Goal: Task Accomplishment & Management: Use online tool/utility

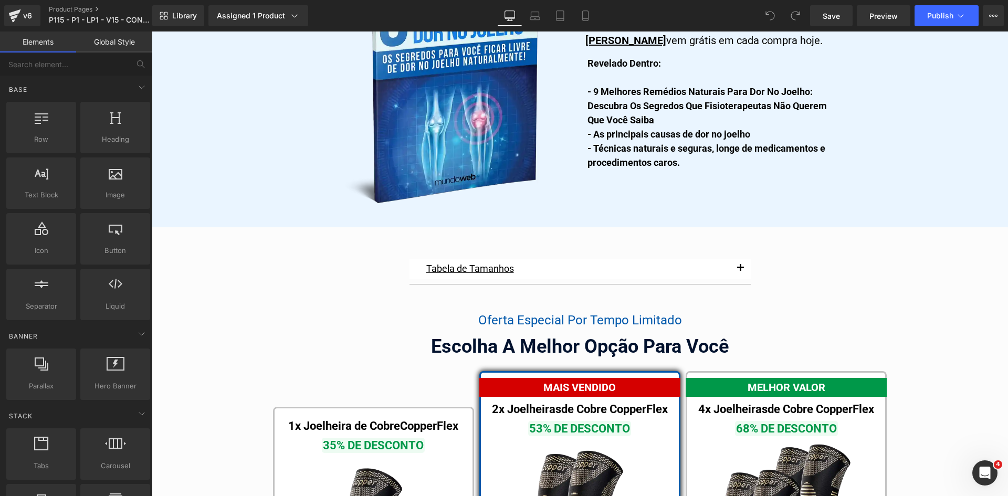
scroll to position [5741, 0]
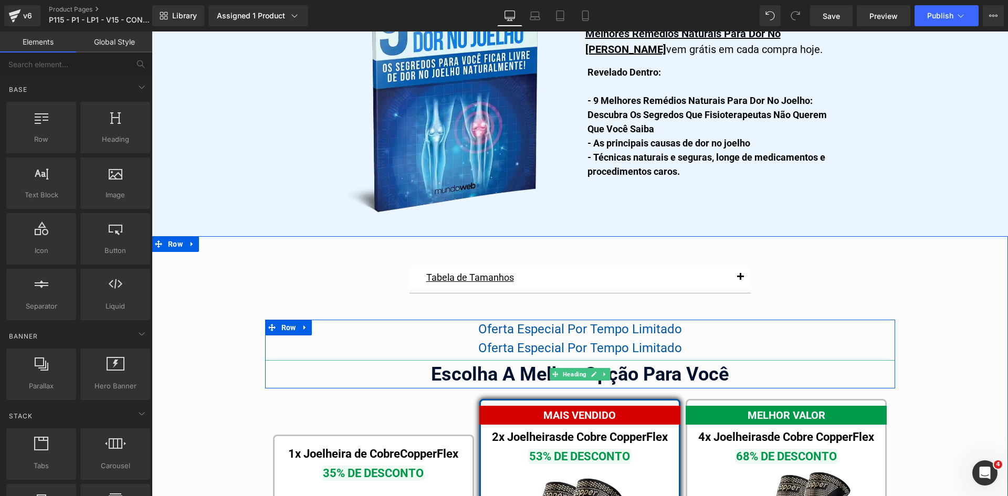
click at [486, 366] on div "Escolha A Melhor Opção Para Você" at bounding box center [580, 374] width 630 height 28
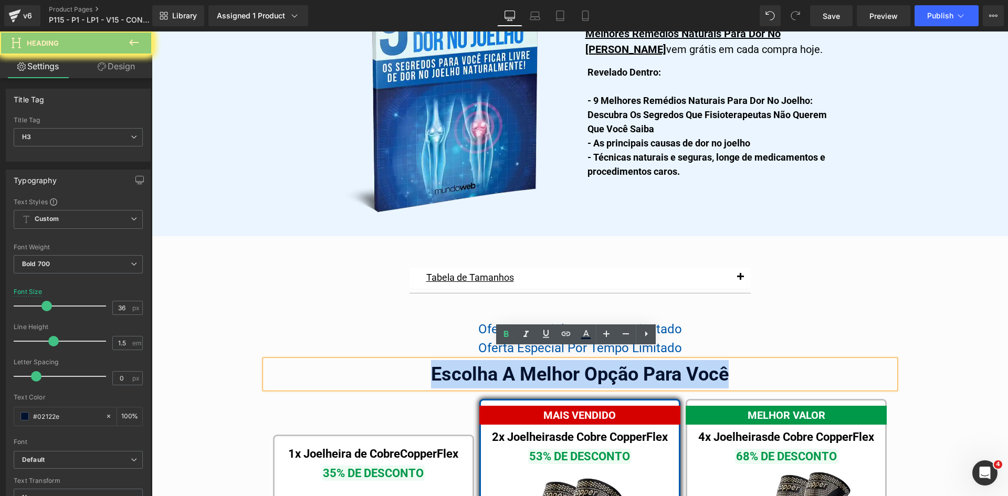
copy div "Escolha A Melhor Opção Para Você"
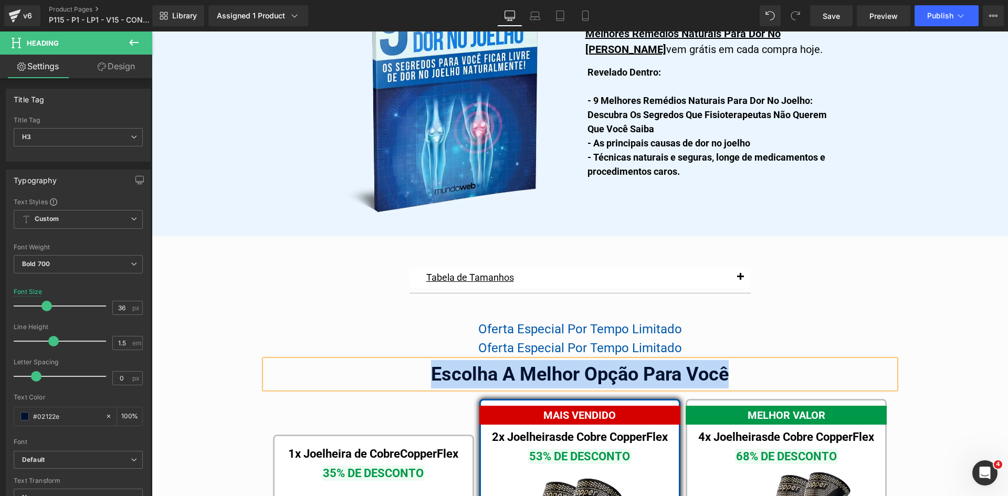
click at [503, 322] on span "Oferta Especial Por Tempo Limitado" at bounding box center [580, 329] width 204 height 15
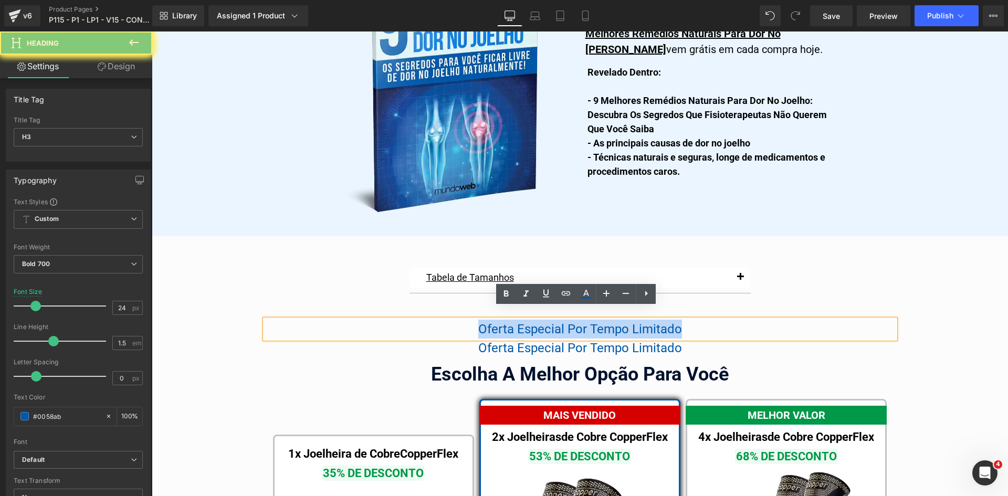
paste div
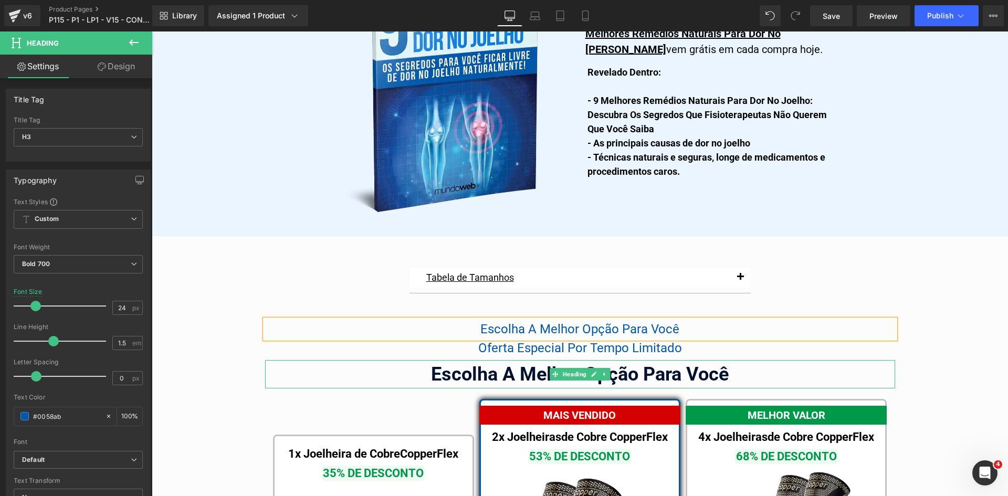
drag, startPoint x: 549, startPoint y: 405, endPoint x: 409, endPoint y: 363, distance: 146.9
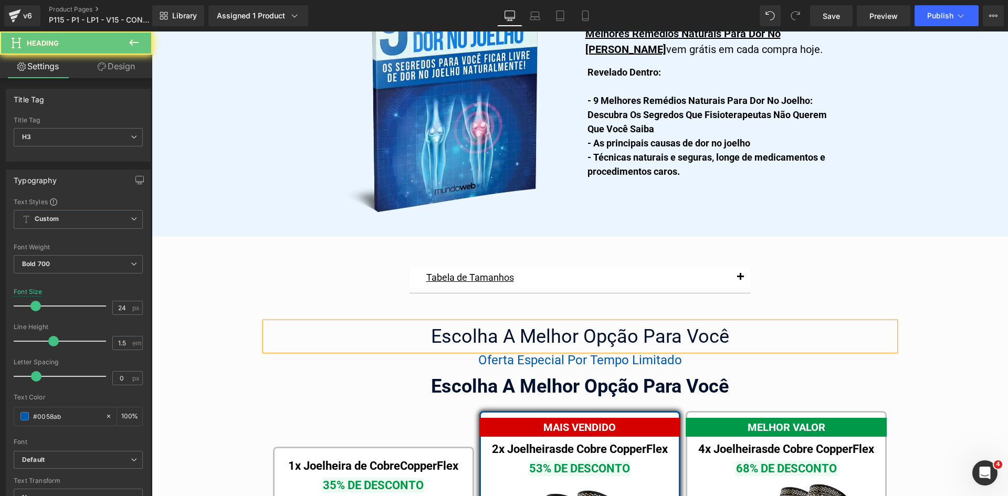
click at [454, 327] on span "Escolha A Melhor Opção Para Você" at bounding box center [580, 337] width 298 height 22
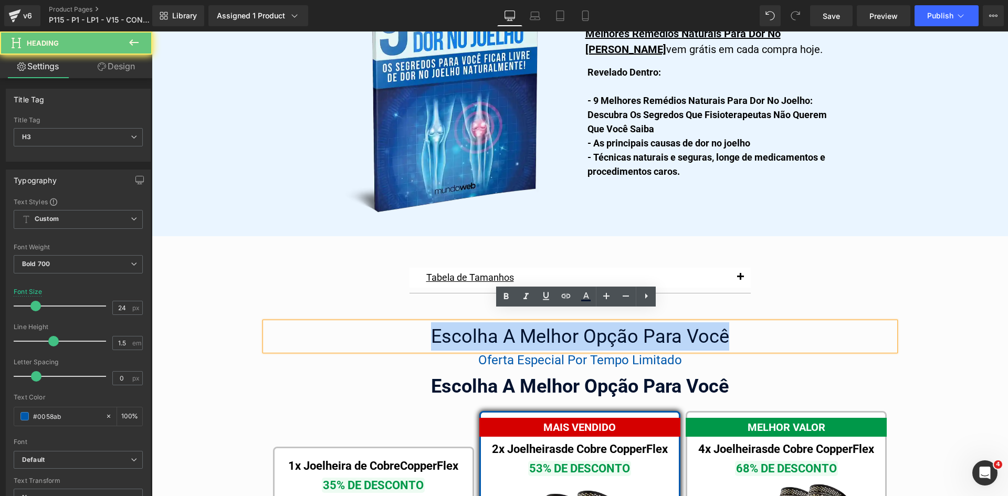
click at [454, 327] on span "Escolha A Melhor Opção Para Você" at bounding box center [580, 337] width 298 height 22
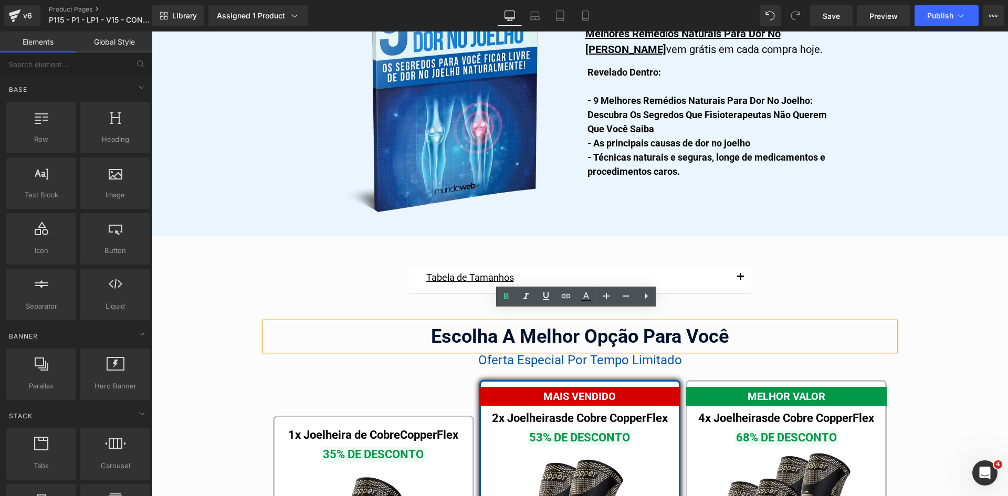
click at [474, 322] on div "Escolha A Melhor Opção Para Você" at bounding box center [580, 336] width 630 height 28
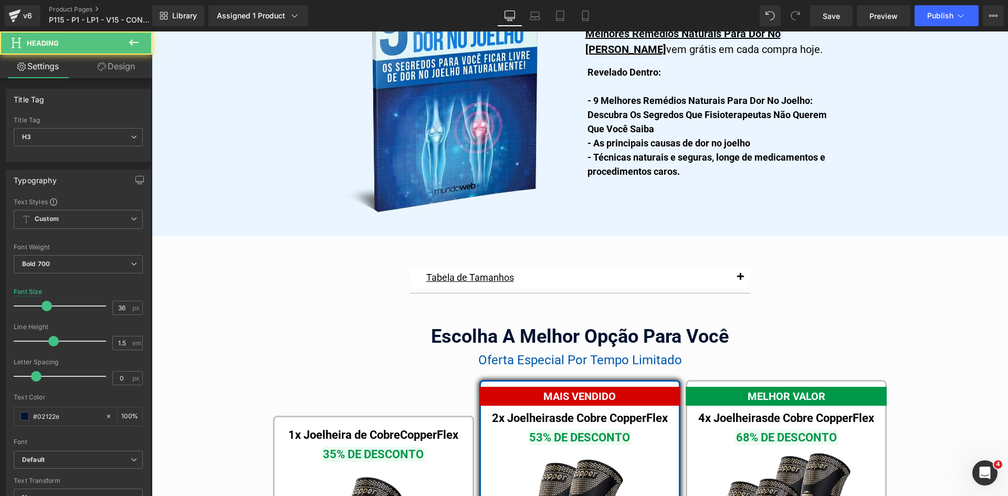
click at [107, 66] on link "Design" at bounding box center [116, 67] width 76 height 24
click at [0, 0] on div "Spacing" at bounding box center [0, 0] width 0 height 0
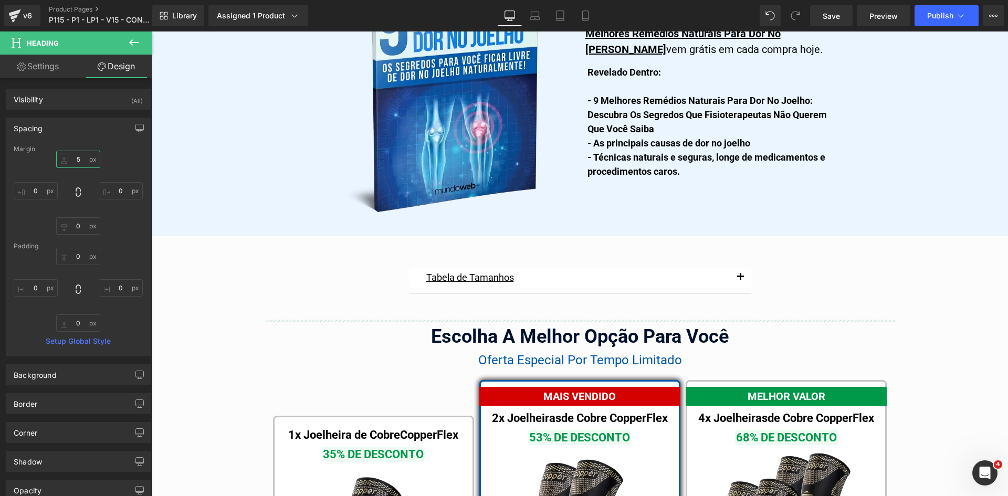
click at [72, 158] on input "text" at bounding box center [78, 159] width 44 height 17
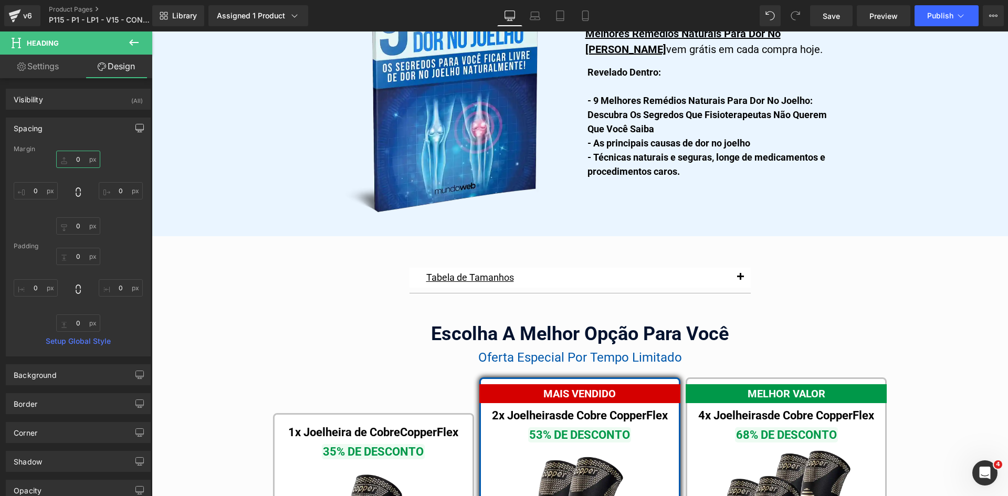
type input "0"
click at [138, 124] on icon "button" at bounding box center [140, 128] width 8 height 8
click at [53, 151] on button "Laptop" at bounding box center [59, 151] width 33 height 18
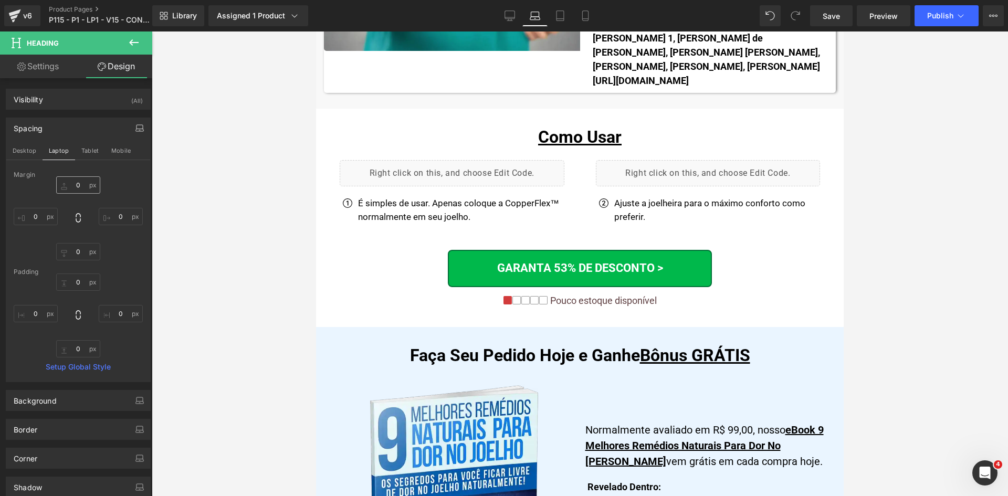
scroll to position [6281, 0]
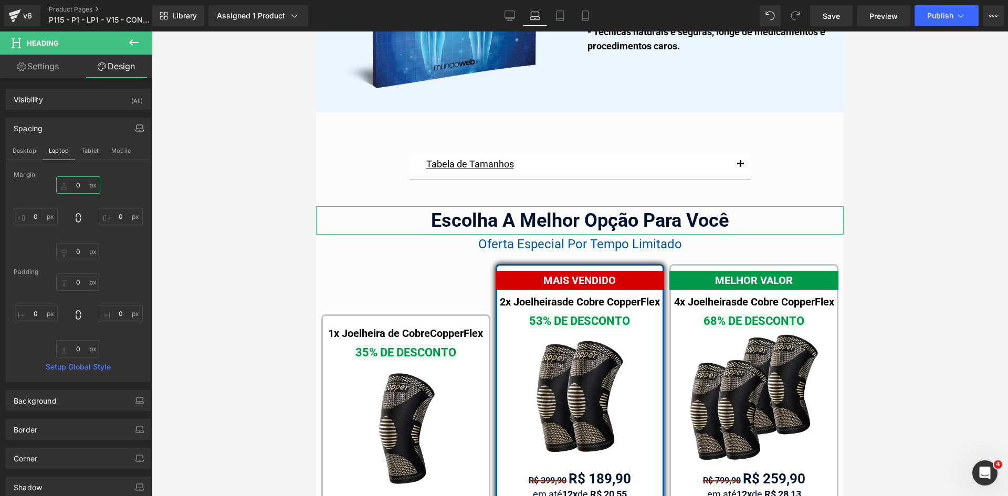
click at [77, 186] on input "0" at bounding box center [78, 184] width 44 height 17
click at [87, 154] on button "Tablet" at bounding box center [90, 151] width 30 height 18
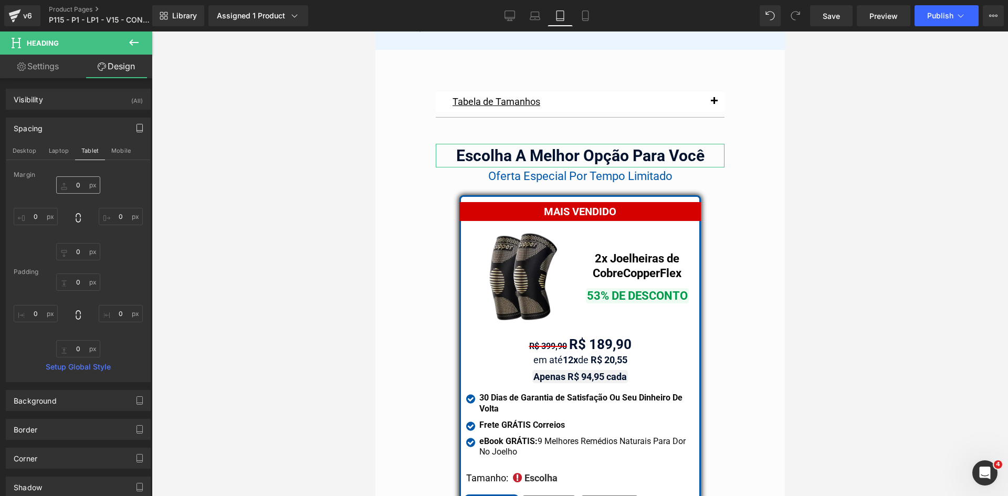
scroll to position [8716, 0]
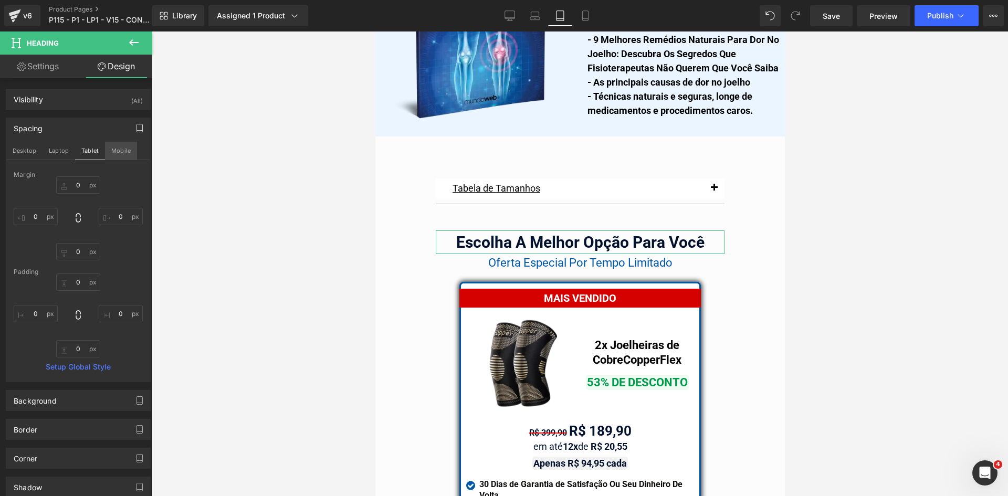
click at [119, 152] on button "Mobile" at bounding box center [121, 151] width 32 height 18
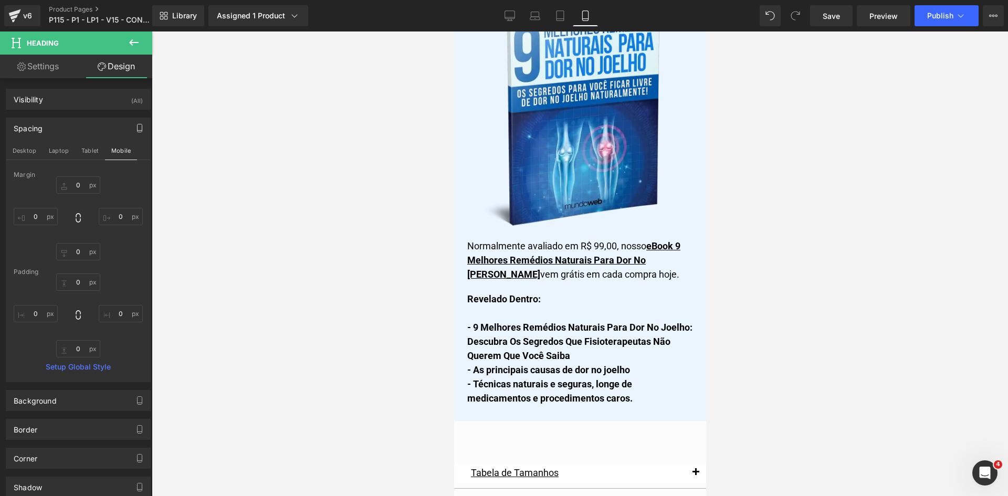
scroll to position [9004, 0]
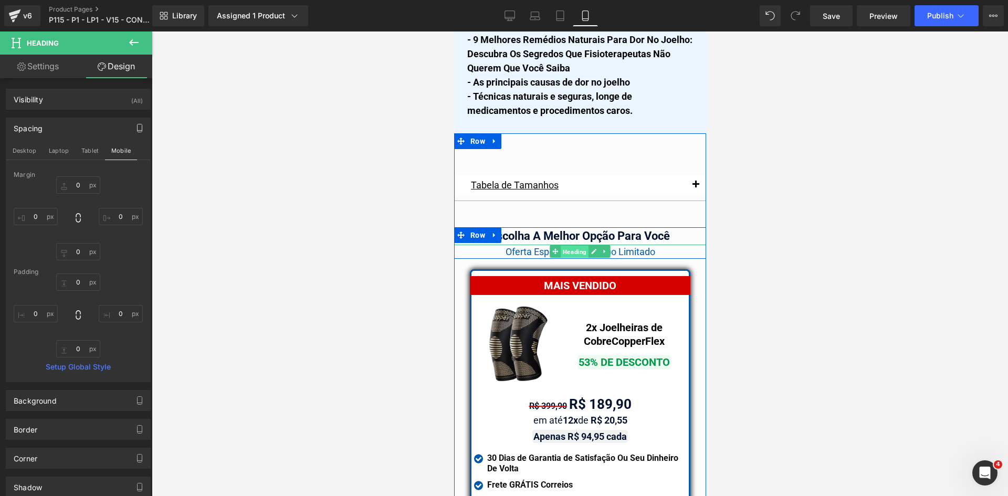
click at [560, 246] on span "Heading" at bounding box center [574, 252] width 28 height 13
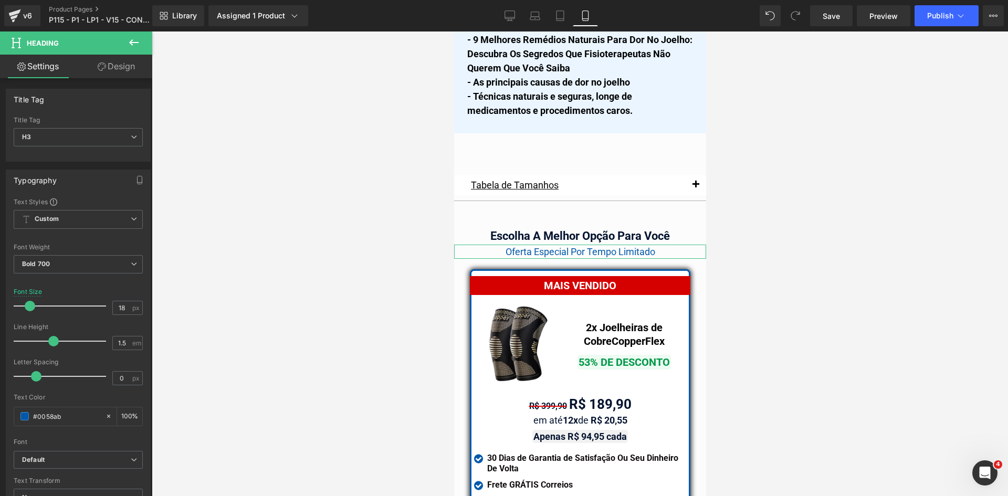
click at [121, 64] on link "Design" at bounding box center [116, 67] width 76 height 24
click at [0, 0] on div "Spacing" at bounding box center [0, 0] width 0 height 0
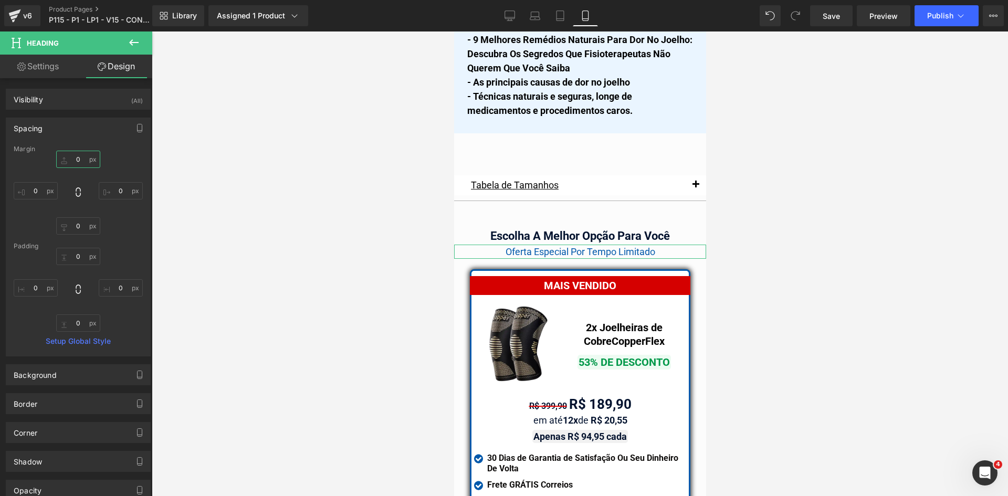
click at [79, 161] on input "text" at bounding box center [78, 159] width 44 height 17
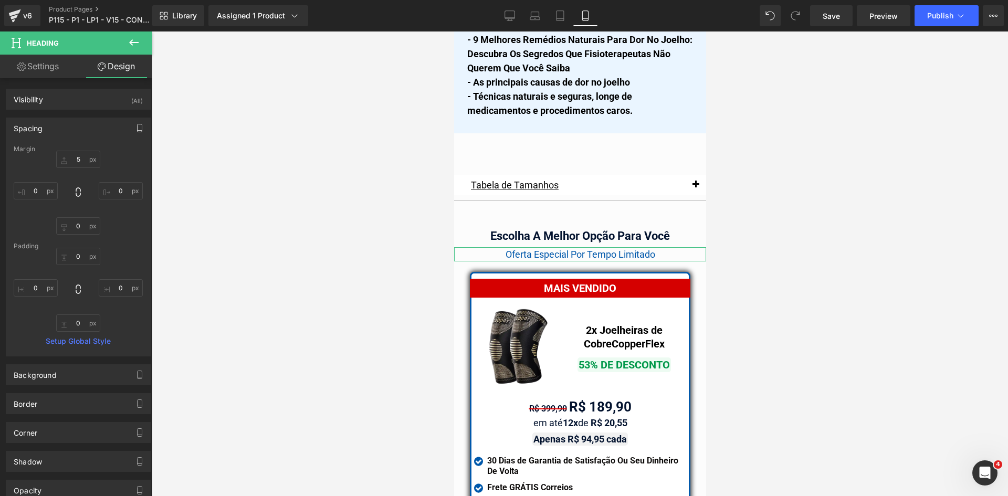
click at [133, 120] on button "button" at bounding box center [139, 128] width 17 height 20
click at [85, 149] on button "Tablet" at bounding box center [90, 151] width 30 height 18
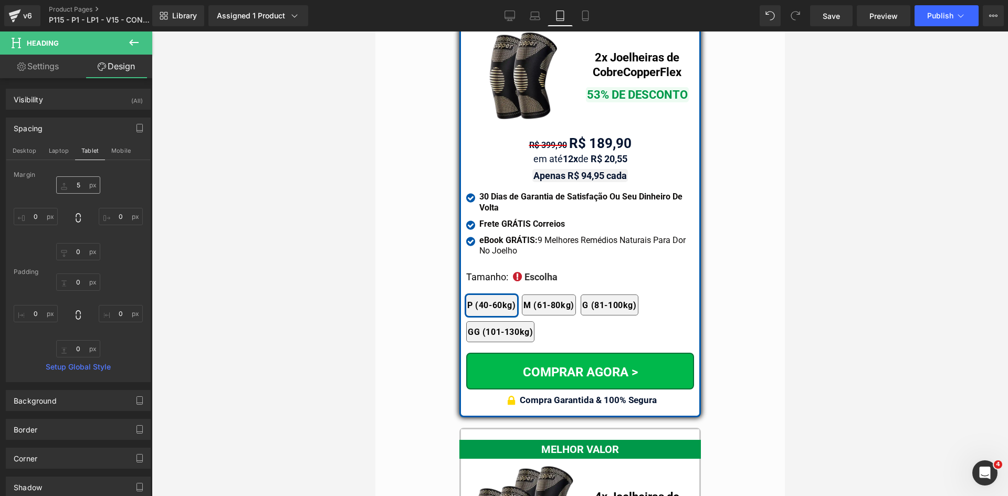
scroll to position [8720, 0]
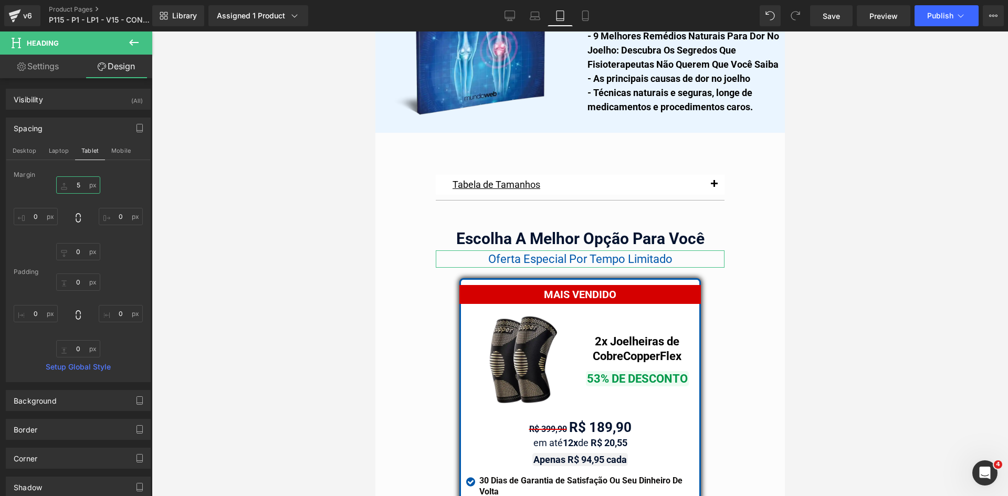
click at [75, 188] on input "5" at bounding box center [78, 184] width 44 height 17
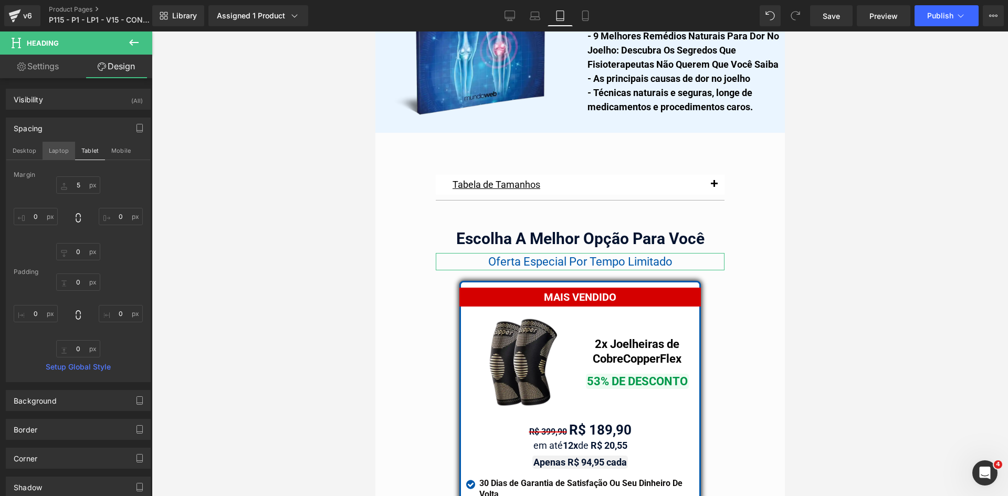
click at [63, 154] on button "Laptop" at bounding box center [59, 151] width 33 height 18
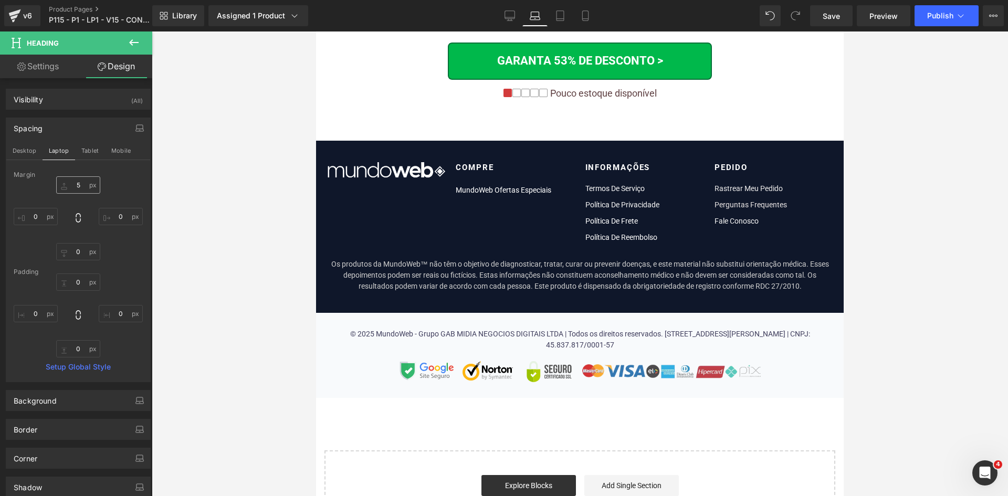
scroll to position [6287, 0]
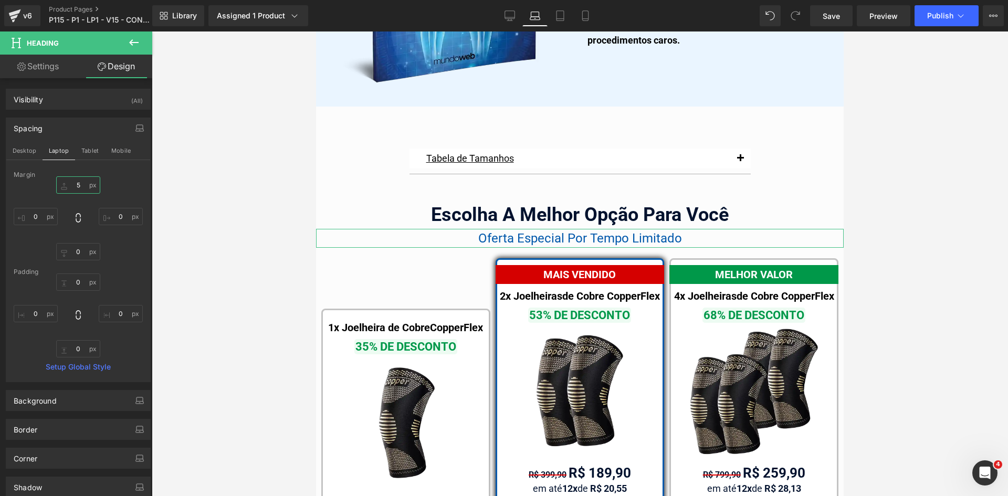
click at [77, 184] on input "5" at bounding box center [78, 184] width 44 height 17
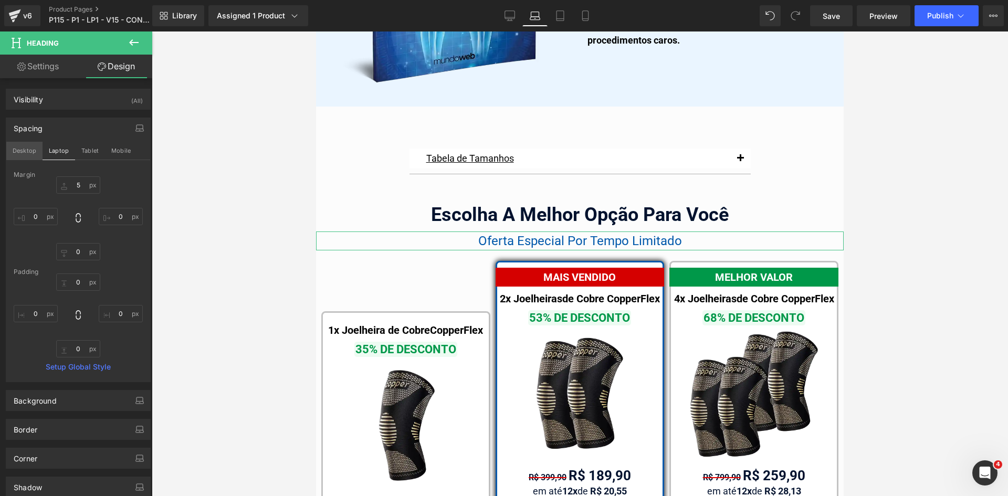
drag, startPoint x: 37, startPoint y: 151, endPoint x: 78, endPoint y: 188, distance: 55.1
click at [36, 151] on button "Desktop" at bounding box center [24, 151] width 36 height 18
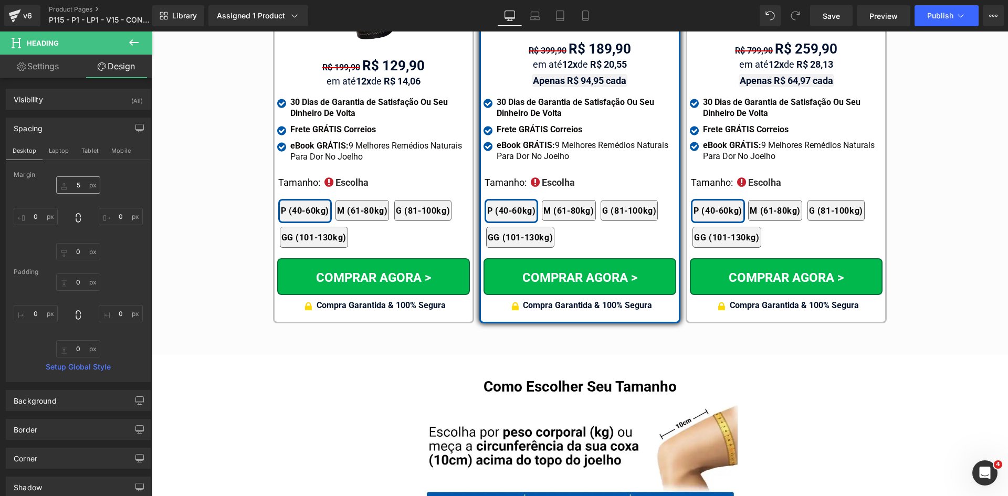
scroll to position [5864, 0]
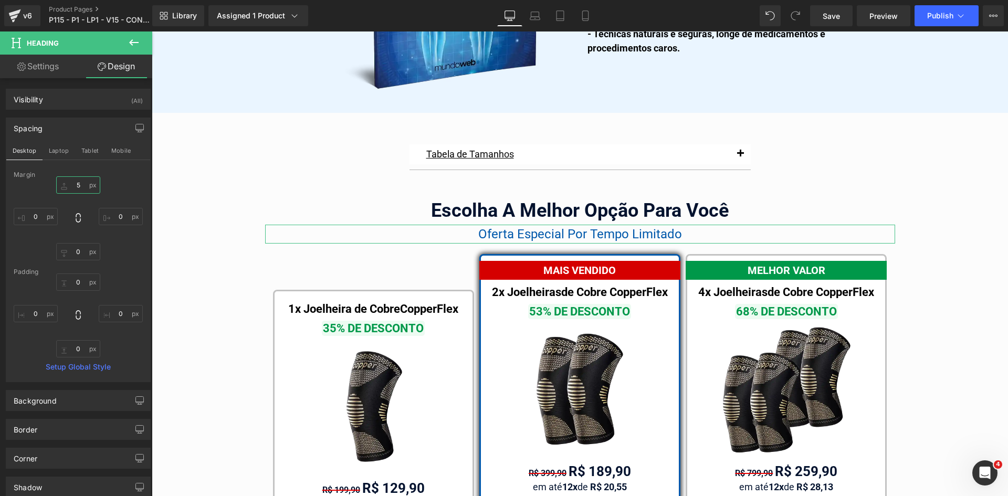
click at [77, 185] on input "5" at bounding box center [78, 184] width 44 height 17
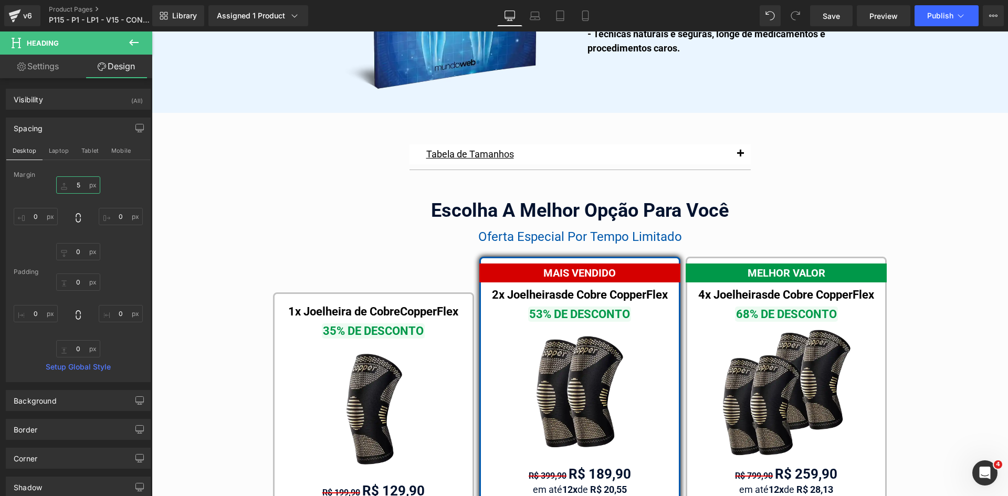
type input "5"
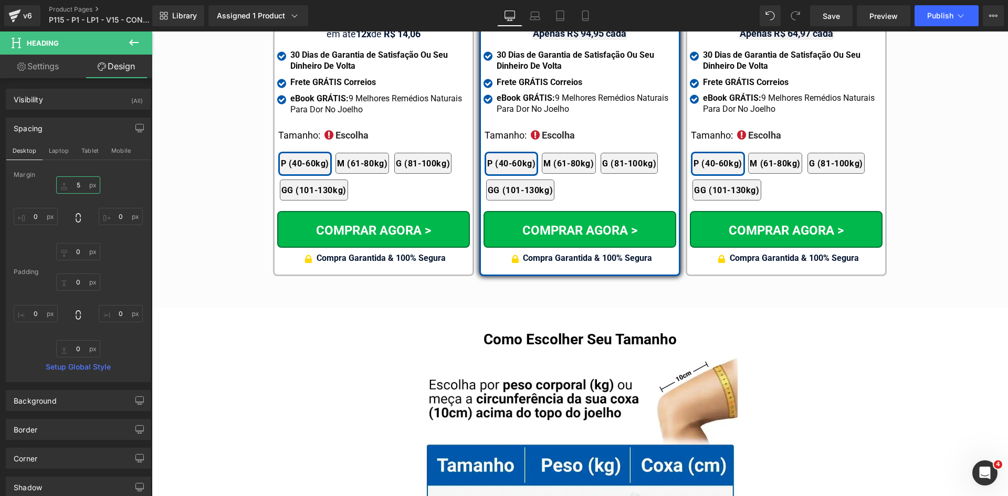
scroll to position [0, 0]
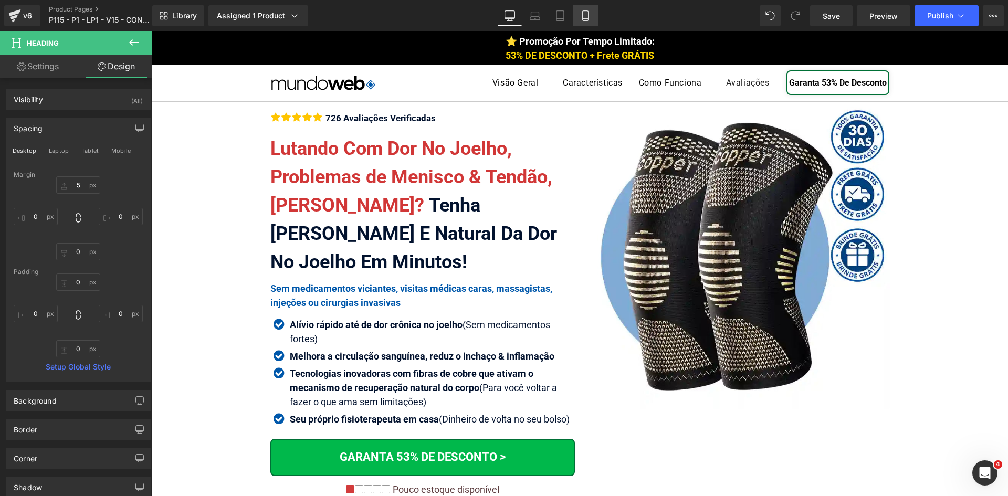
click at [586, 16] on icon at bounding box center [585, 16] width 11 height 11
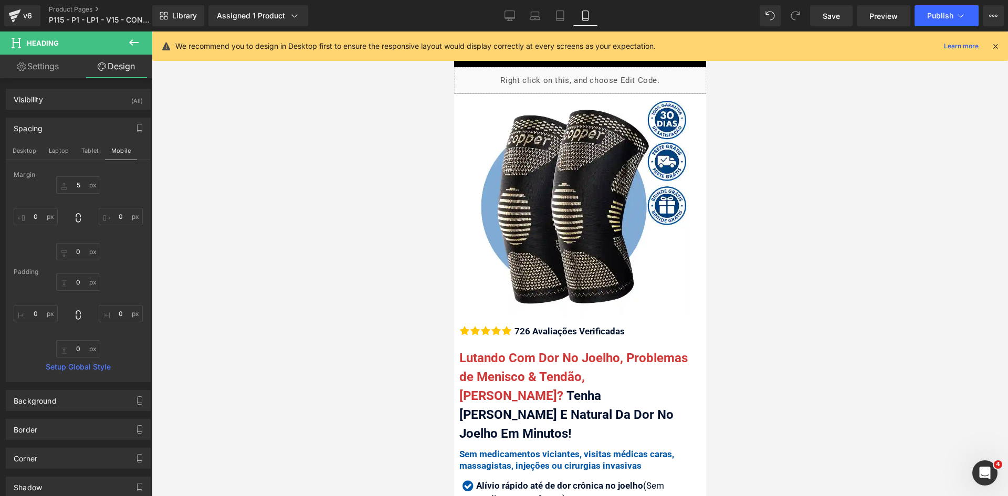
scroll to position [3134, 0]
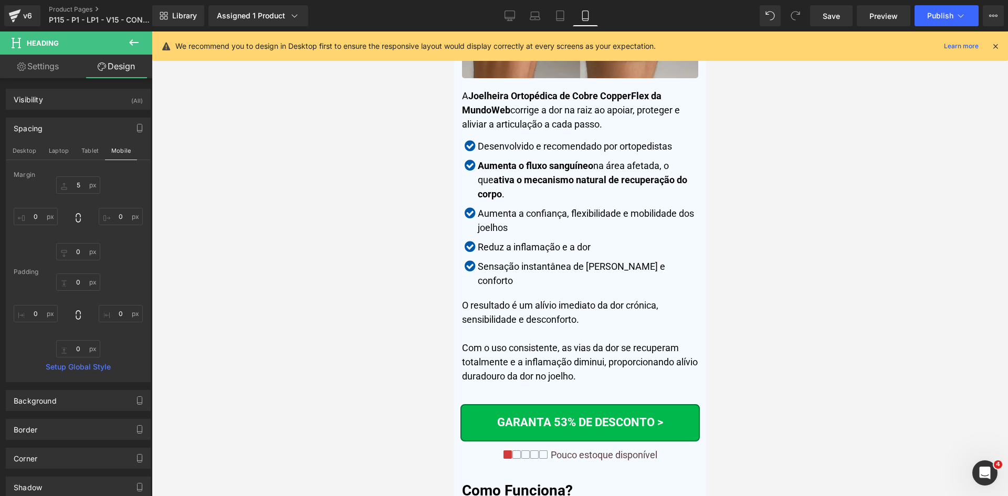
click at [996, 48] on icon at bounding box center [995, 45] width 9 height 9
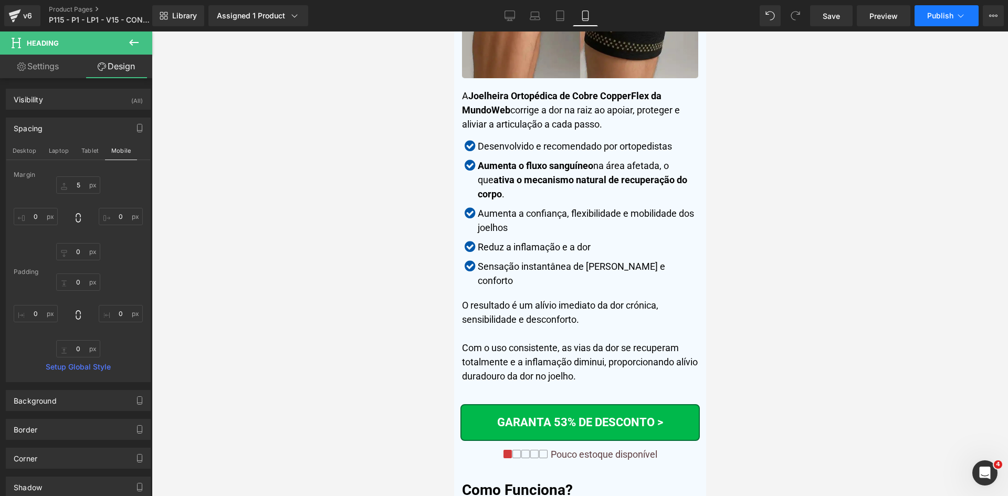
click at [941, 19] on span "Publish" at bounding box center [941, 16] width 26 height 8
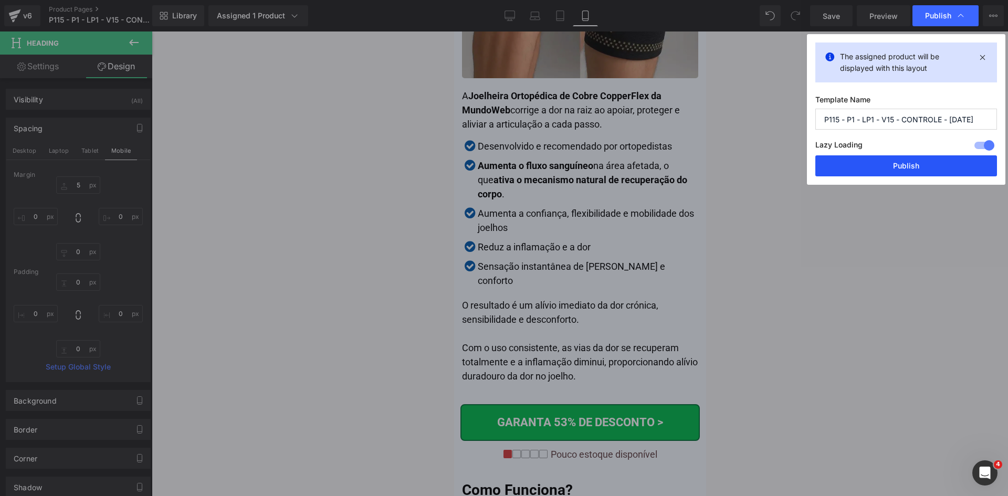
click at [907, 163] on button "Publish" at bounding box center [907, 165] width 182 height 21
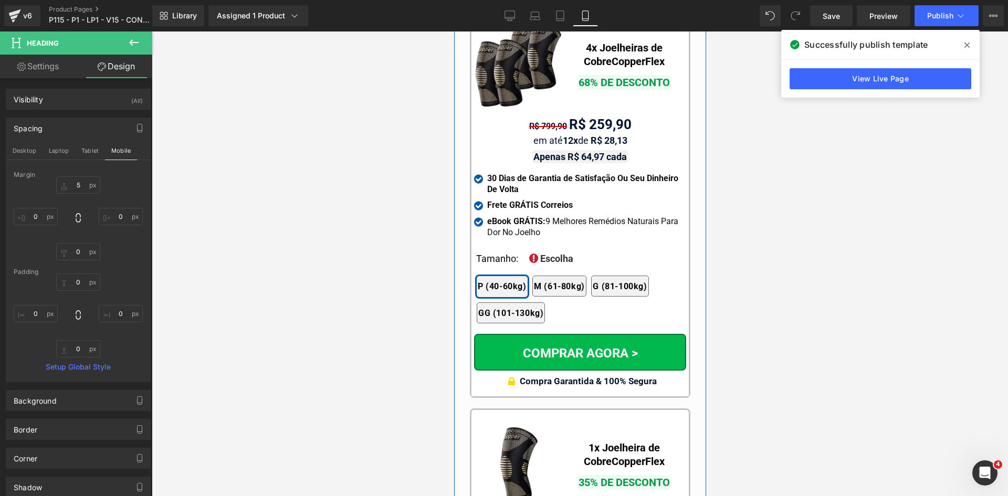
scroll to position [9452, 0]
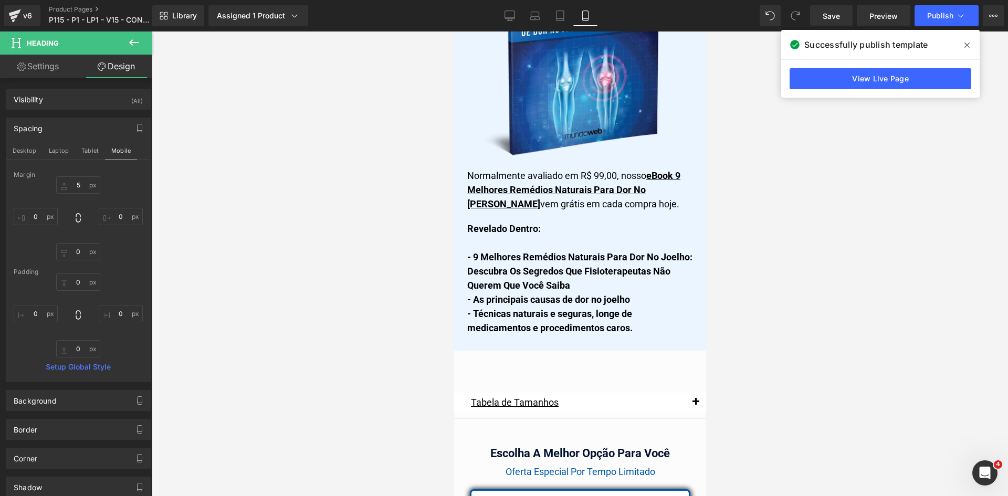
drag, startPoint x: 703, startPoint y: 369, endPoint x: 1161, endPoint y: 345, distance: 459.1
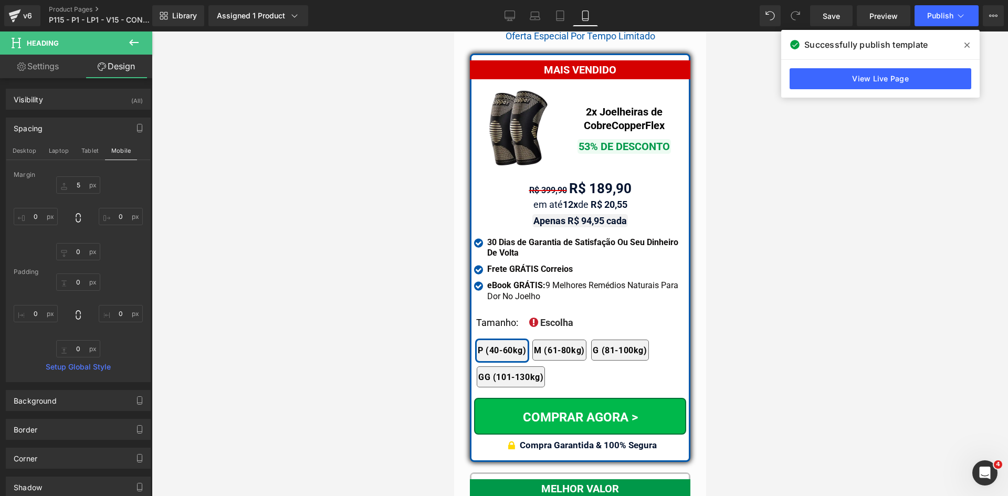
scroll to position [9155, 0]
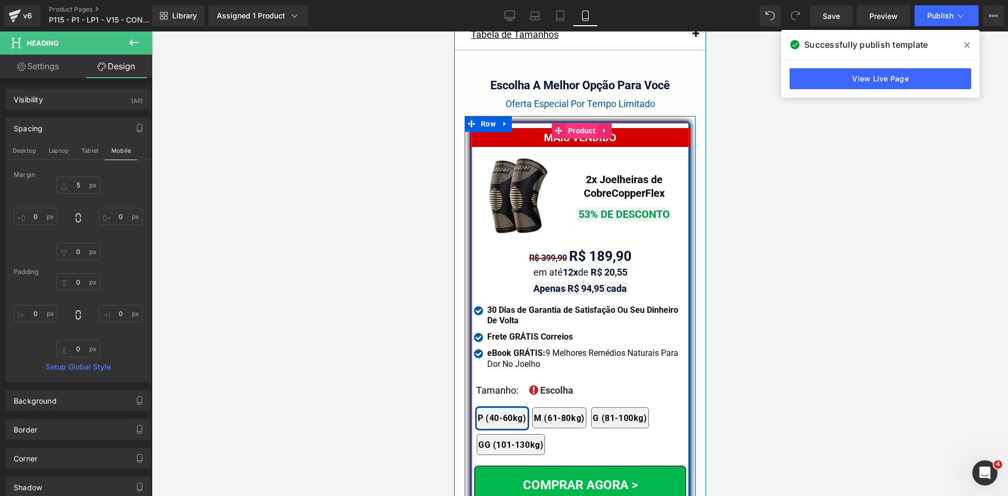
click at [570, 123] on span "Product" at bounding box center [581, 131] width 33 height 16
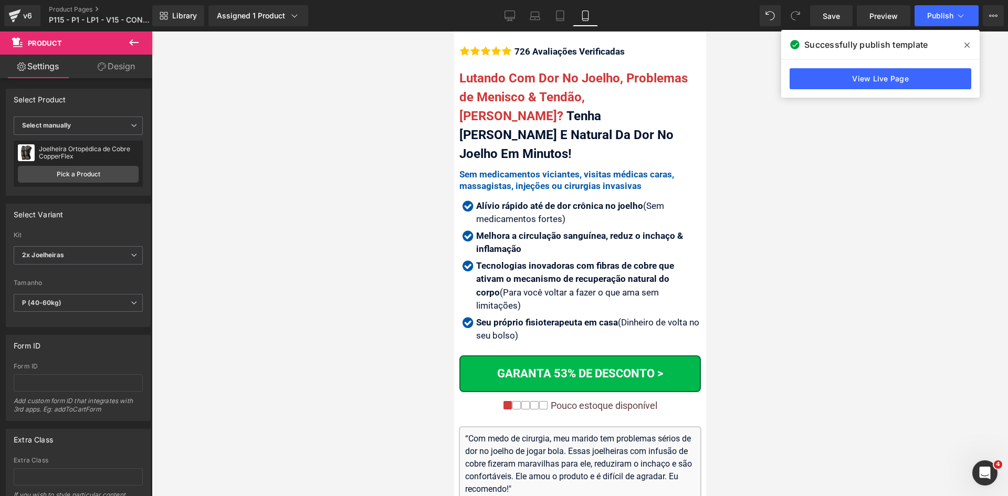
scroll to position [0, 0]
